Goal: Navigation & Orientation: Find specific page/section

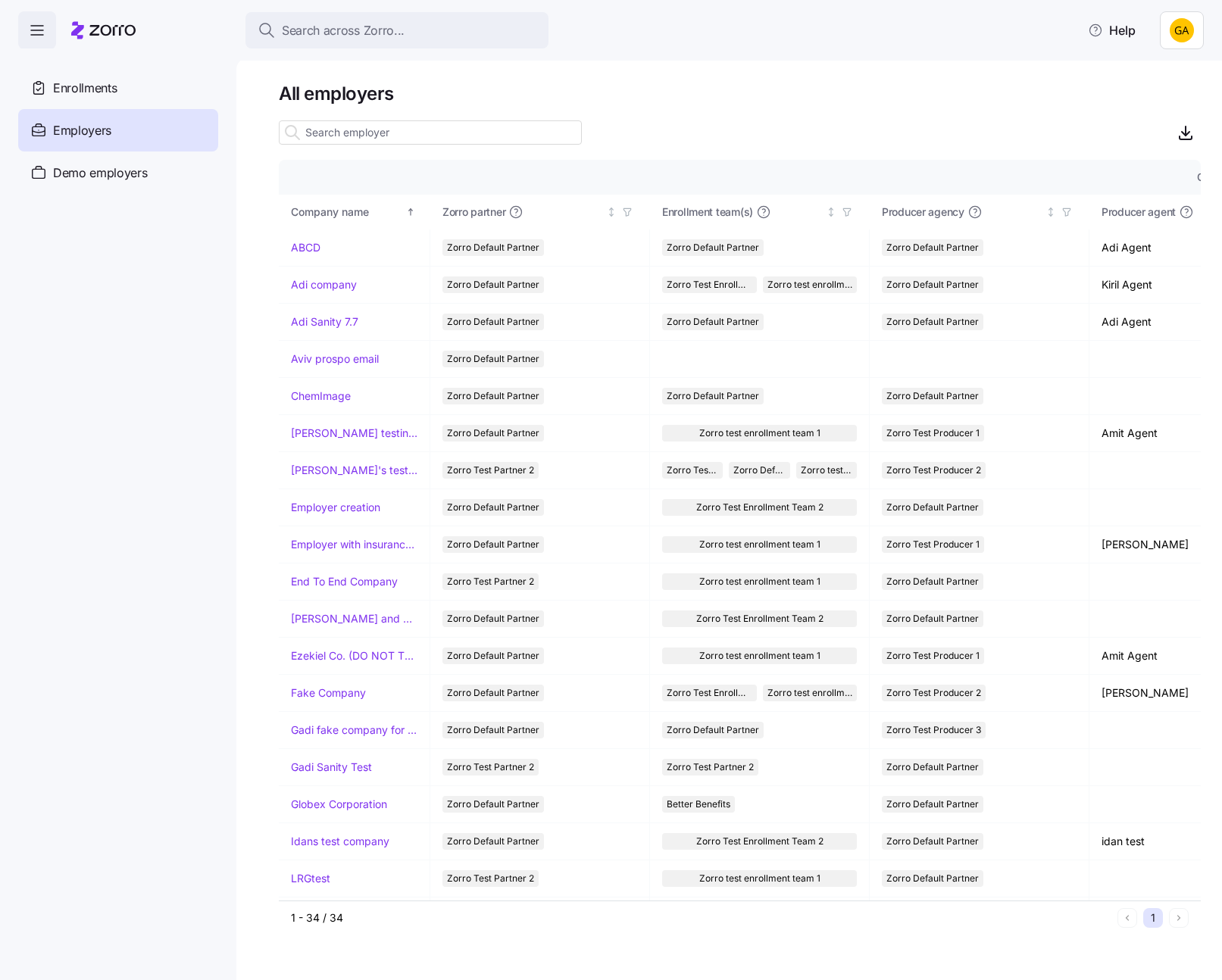
click at [1187, 27] on html "Search across Zorro... Help Enrollments Employers Demo employers Prospects Demo…" at bounding box center [611, 485] width 1222 height 971
click at [1168, 76] on div "My settings" at bounding box center [1151, 71] width 79 height 17
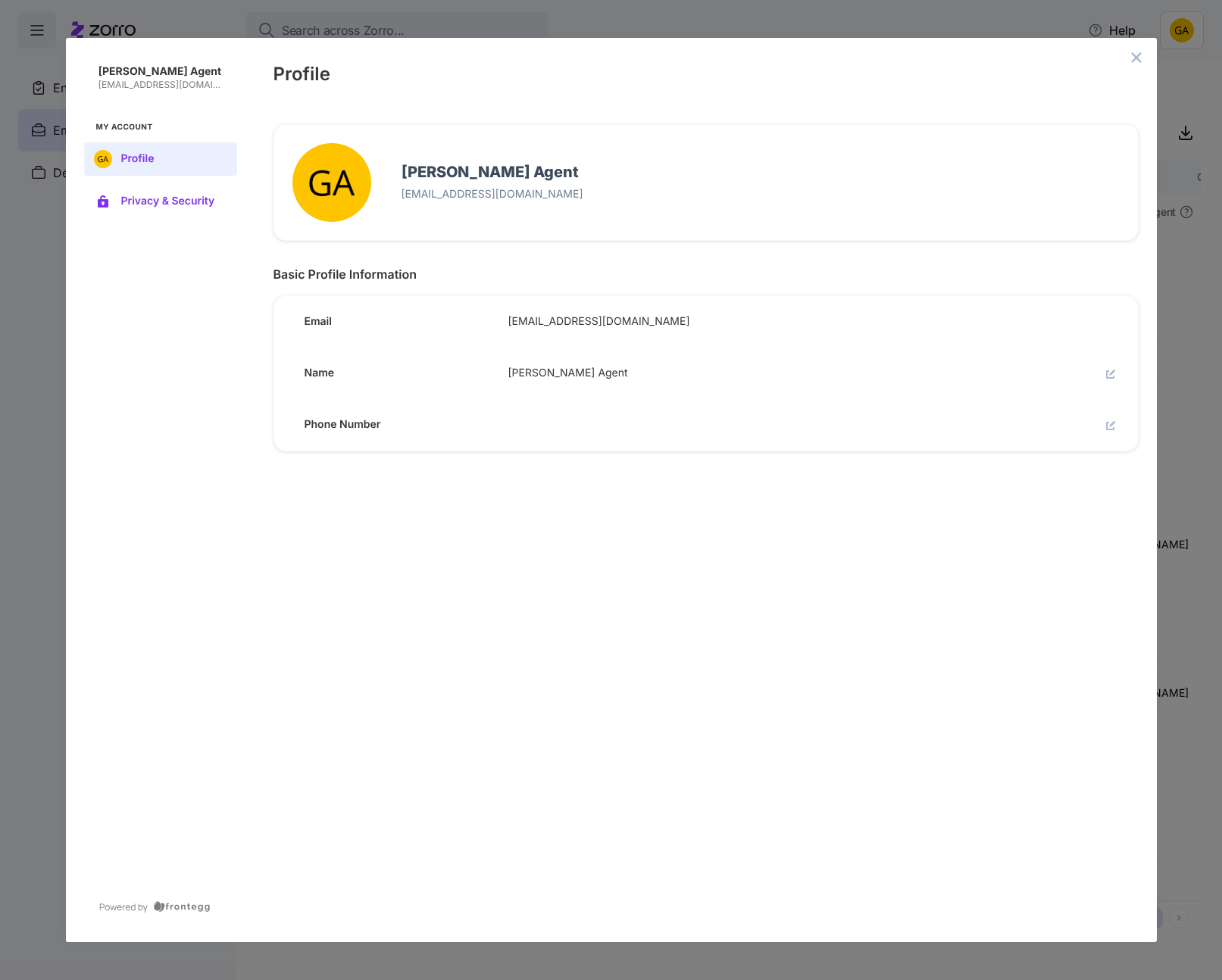
click at [150, 196] on span "Privacy & Security" at bounding box center [172, 202] width 103 height 12
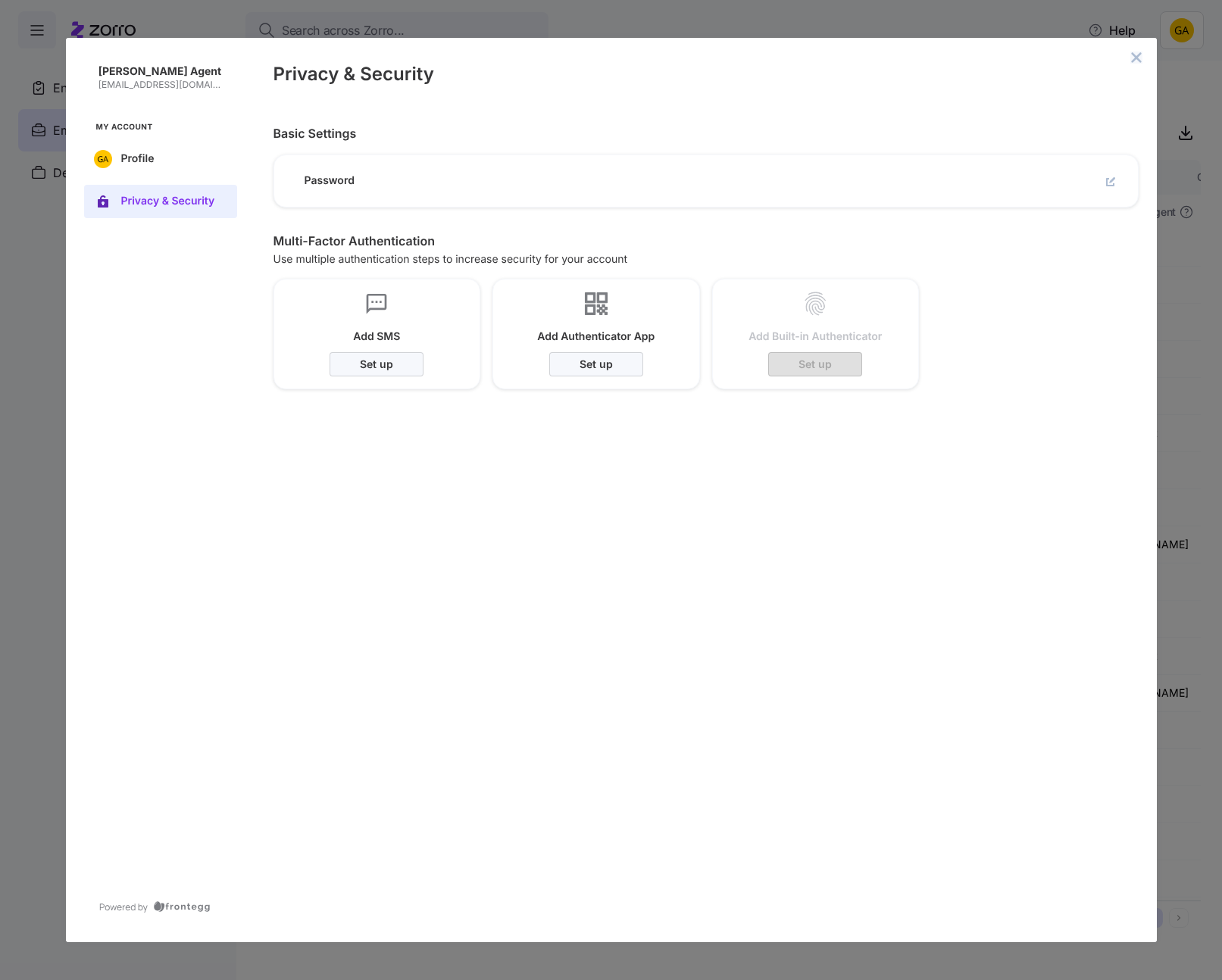
click at [1138, 57] on icon "close admin-box" at bounding box center [1136, 57] width 12 height 12
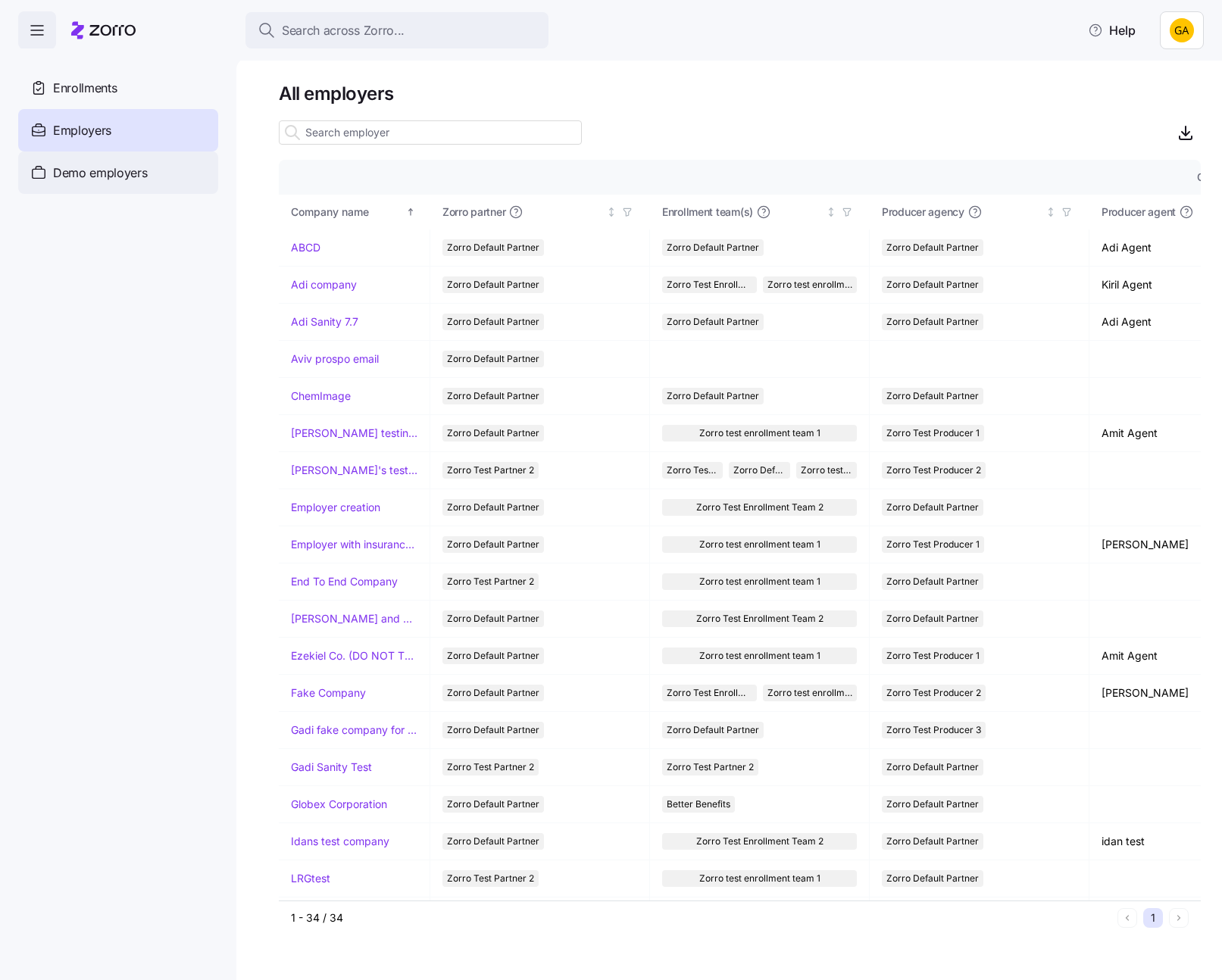
click at [155, 165] on div "Demo employers" at bounding box center [118, 173] width 200 height 42
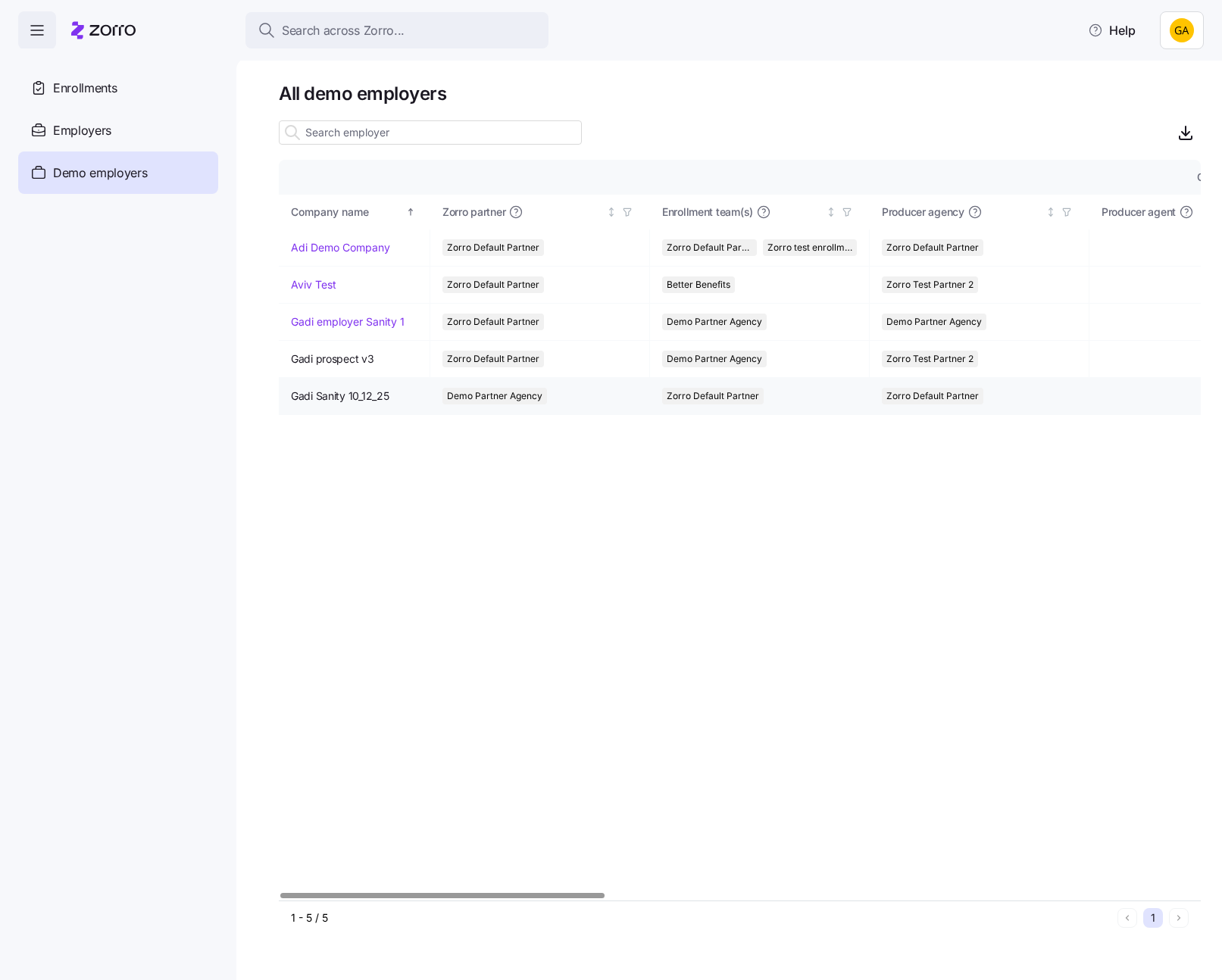
click at [337, 394] on span "Gadi Sanity 10_12_25" at bounding box center [340, 395] width 98 height 15
click at [330, 325] on link "Gadi employer Sanity 1" at bounding box center [348, 321] width 114 height 15
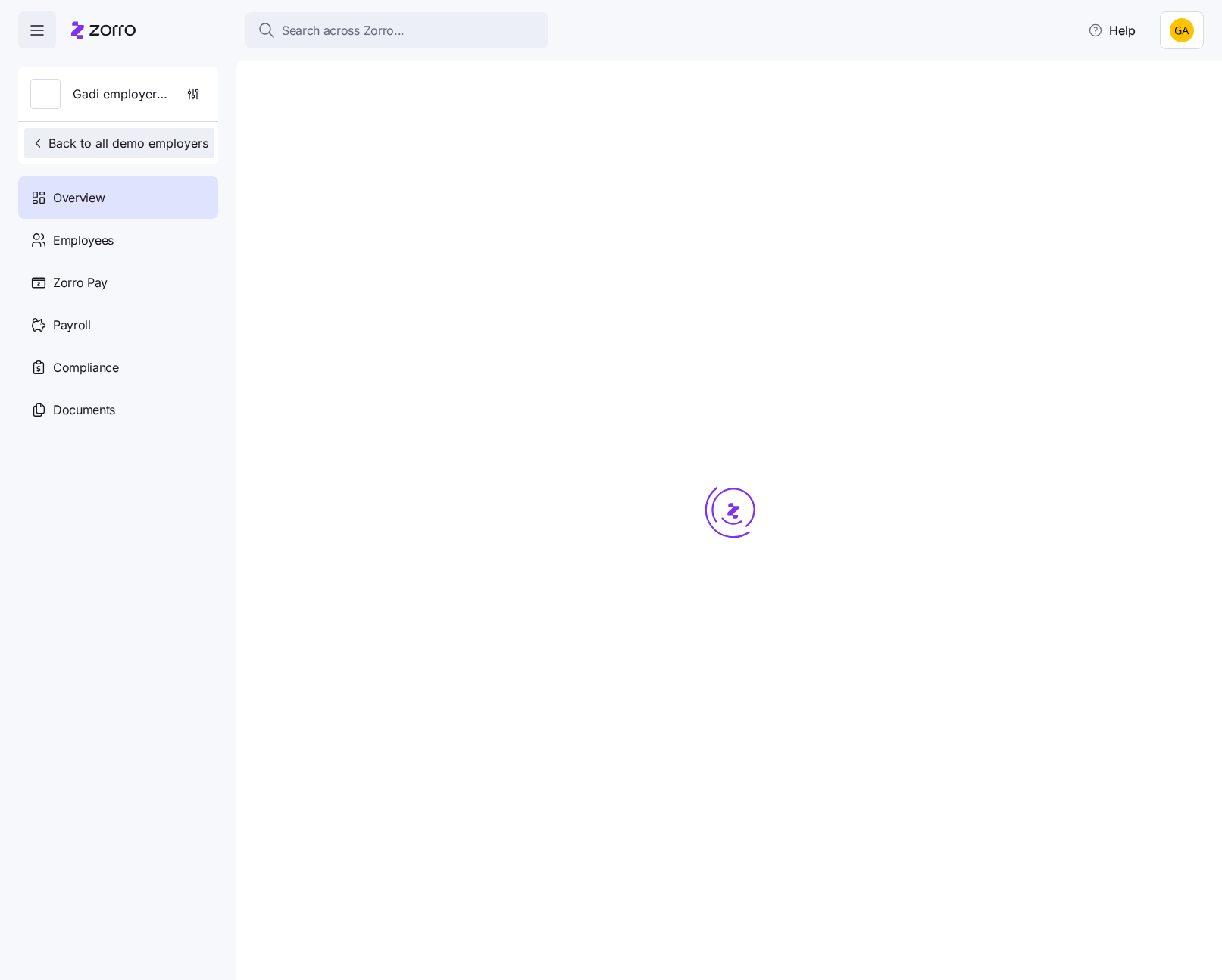
click at [84, 146] on span "Back to all demo employers" at bounding box center [119, 143] width 178 height 19
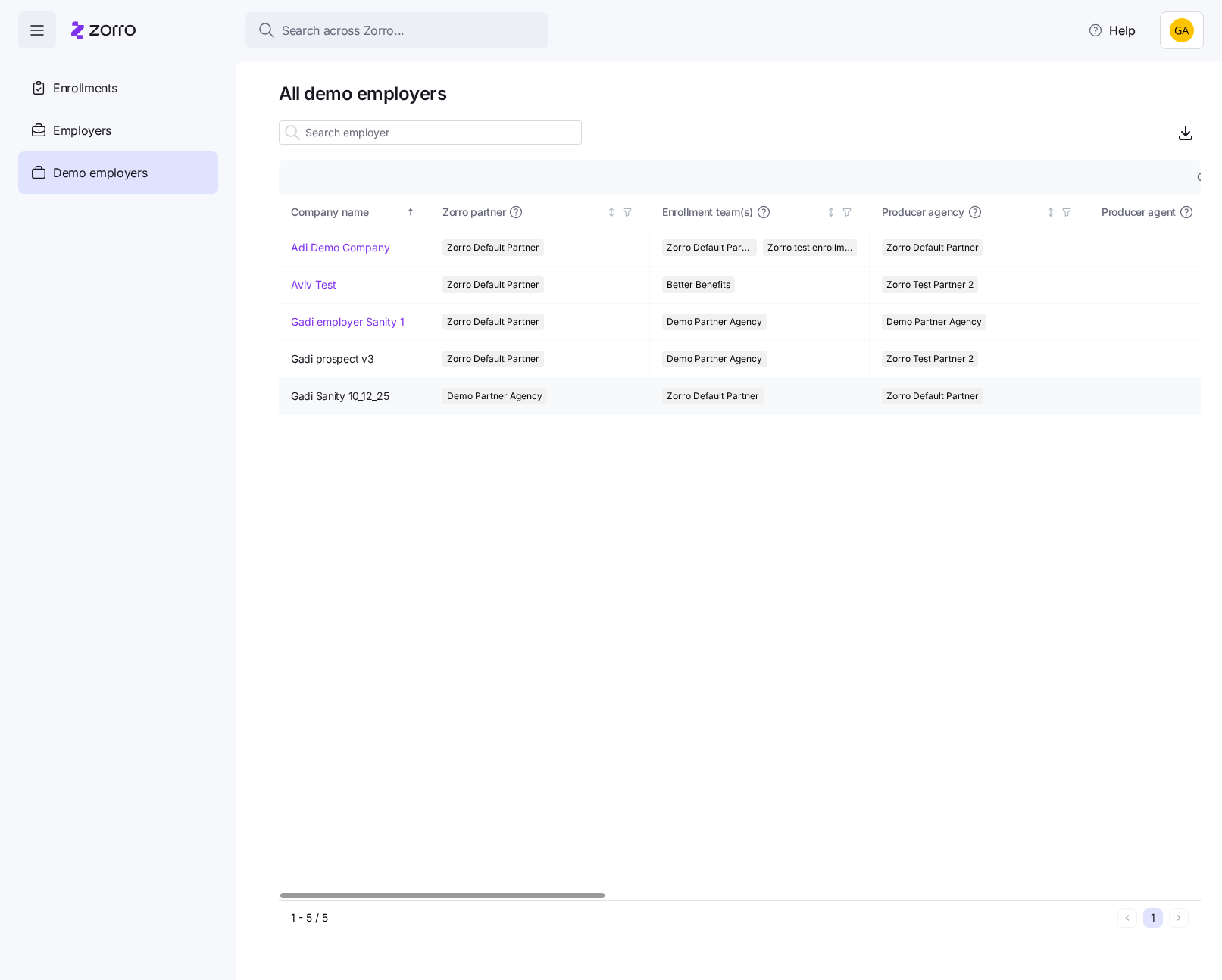
click at [351, 402] on span "Gadi Sanity 10_12_25" at bounding box center [340, 395] width 98 height 15
click at [1193, 35] on html "Search across Zorro... Help Enrollments Employers Demo employers Prospects Demo…" at bounding box center [611, 485] width 1222 height 971
click at [1157, 94] on div "Log out" at bounding box center [1141, 95] width 59 height 17
